Goal: Information Seeking & Learning: Learn about a topic

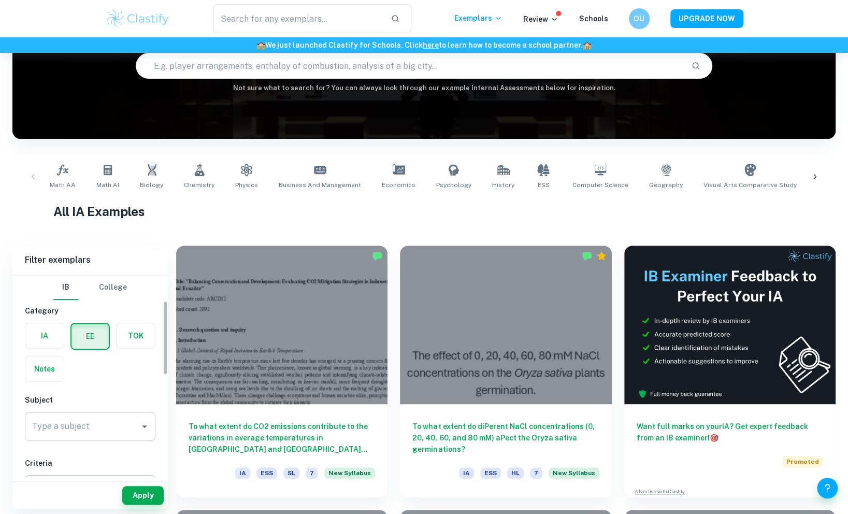
scroll to position [69, 0]
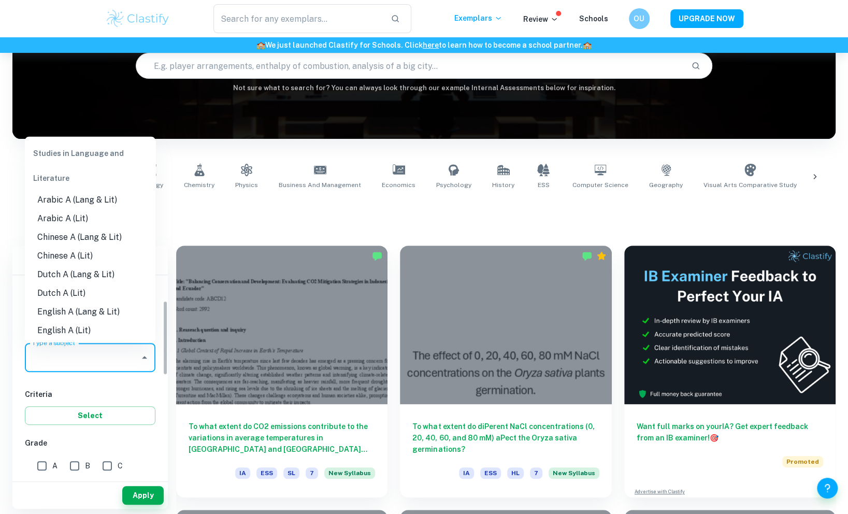
click at [84, 357] on input "Type a subject" at bounding box center [83, 358] width 106 height 20
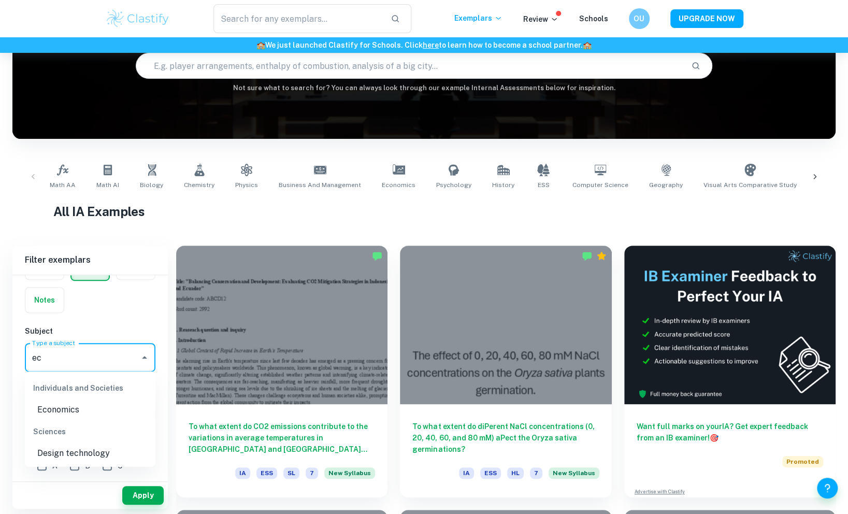
click at [81, 408] on li "Economics" at bounding box center [90, 410] width 131 height 19
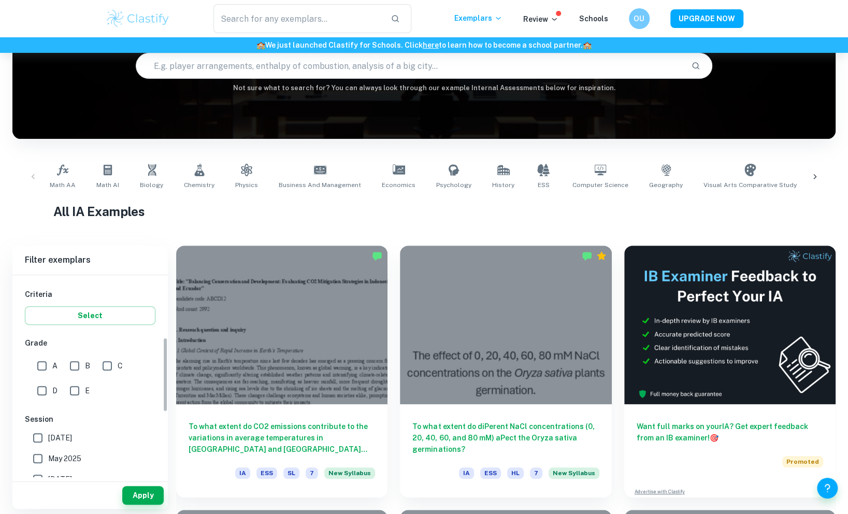
scroll to position [173, 0]
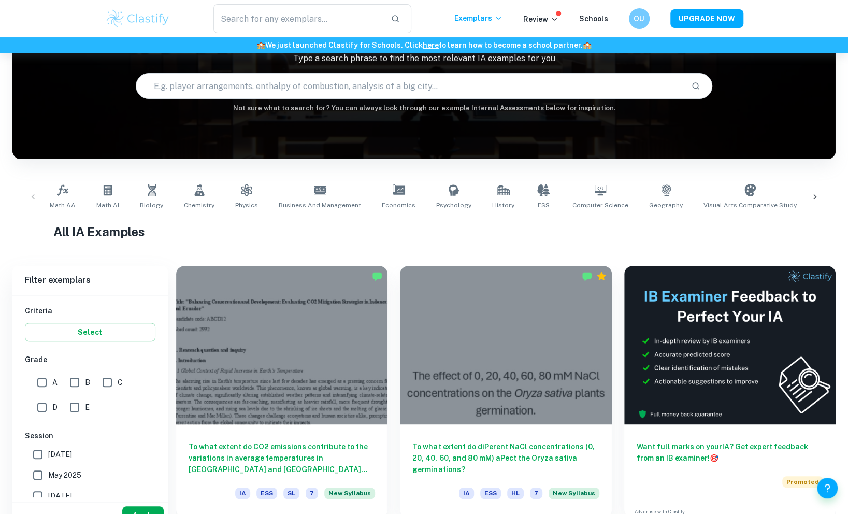
type input "Economics"
click at [140, 506] on button "Apply" at bounding box center [142, 515] width 41 height 19
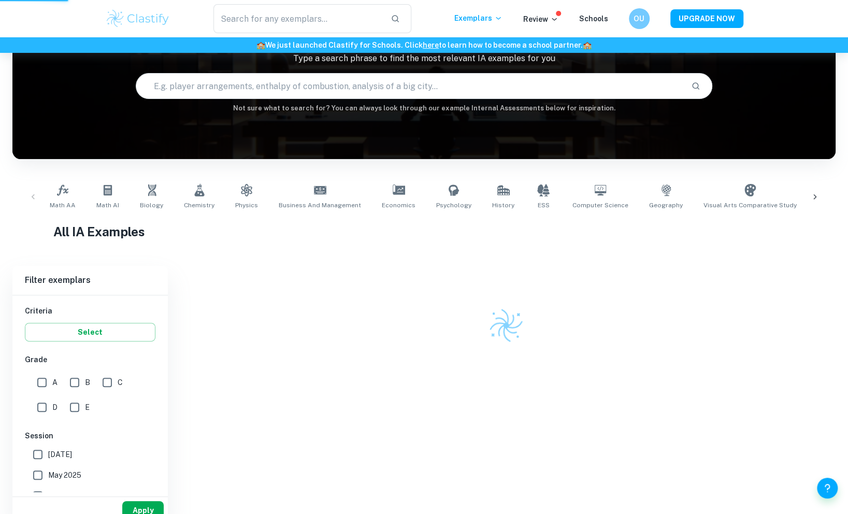
scroll to position [83, 0]
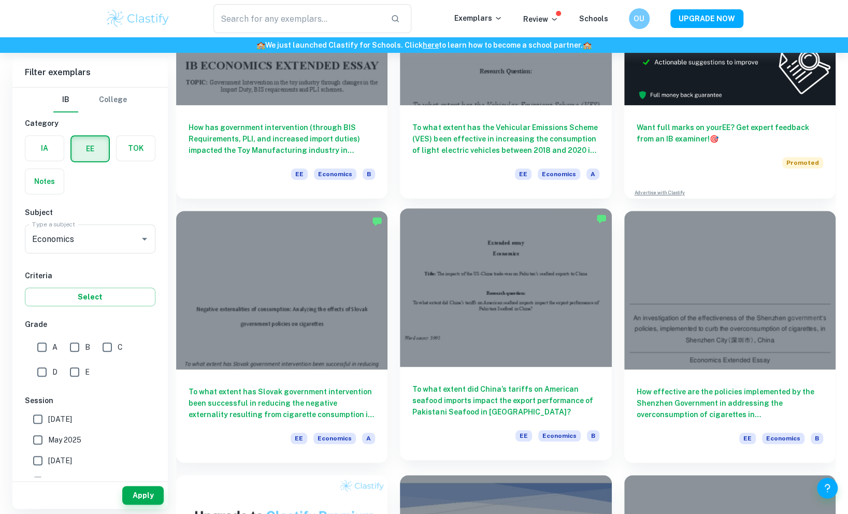
scroll to position [207, 0]
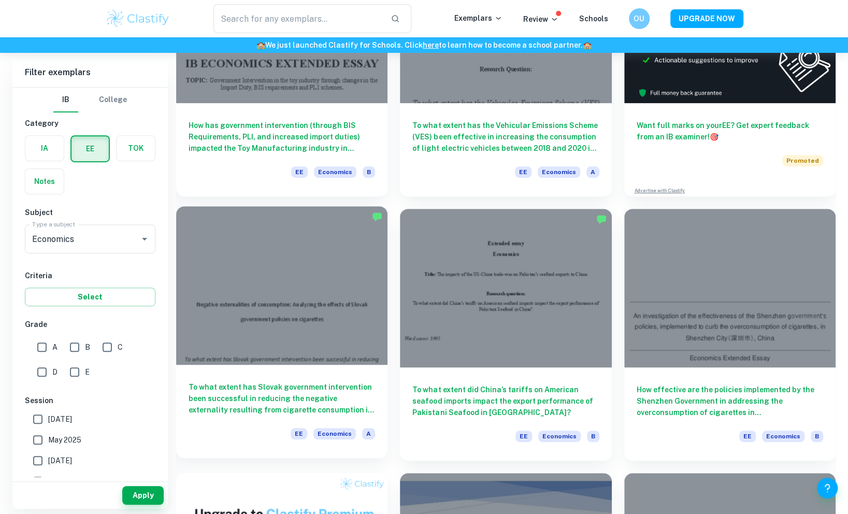
click at [257, 301] on div at bounding box center [281, 285] width 211 height 159
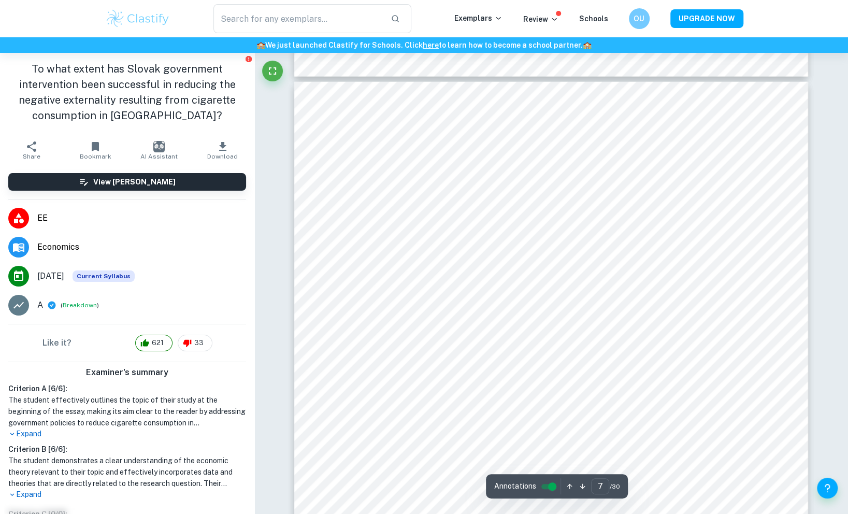
scroll to position [4182, 0]
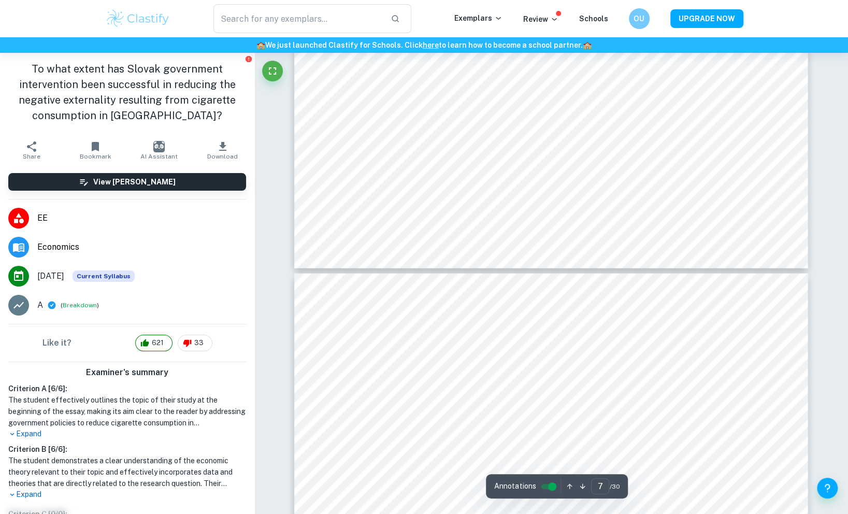
type input "6"
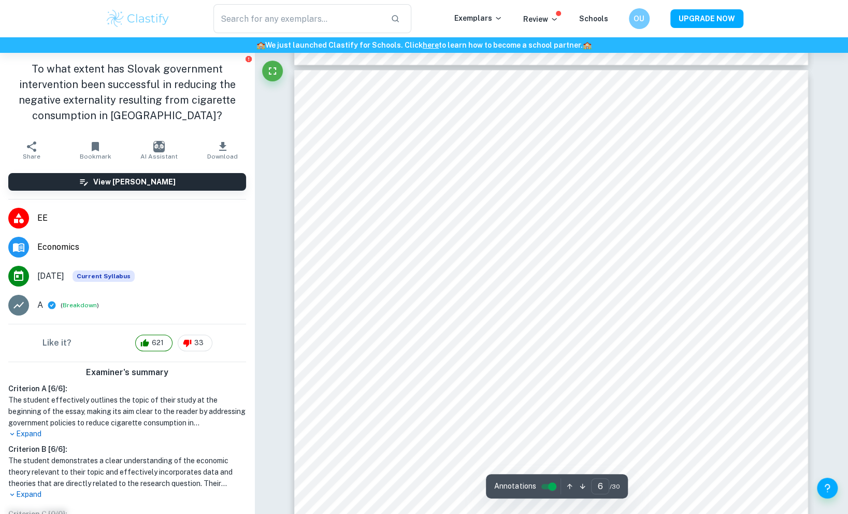
scroll to position [3525, 0]
